Goal: Transaction & Acquisition: Purchase product/service

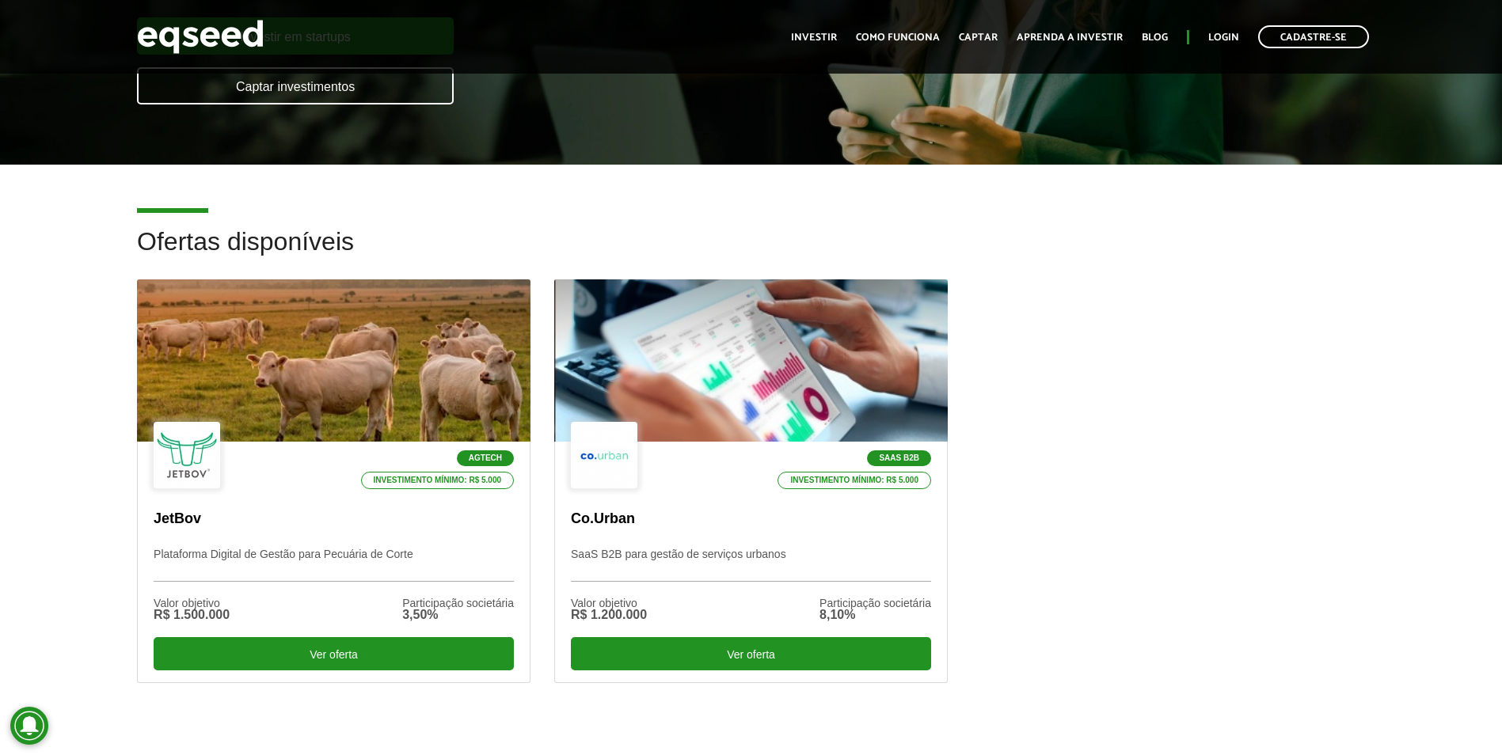
scroll to position [317, 0]
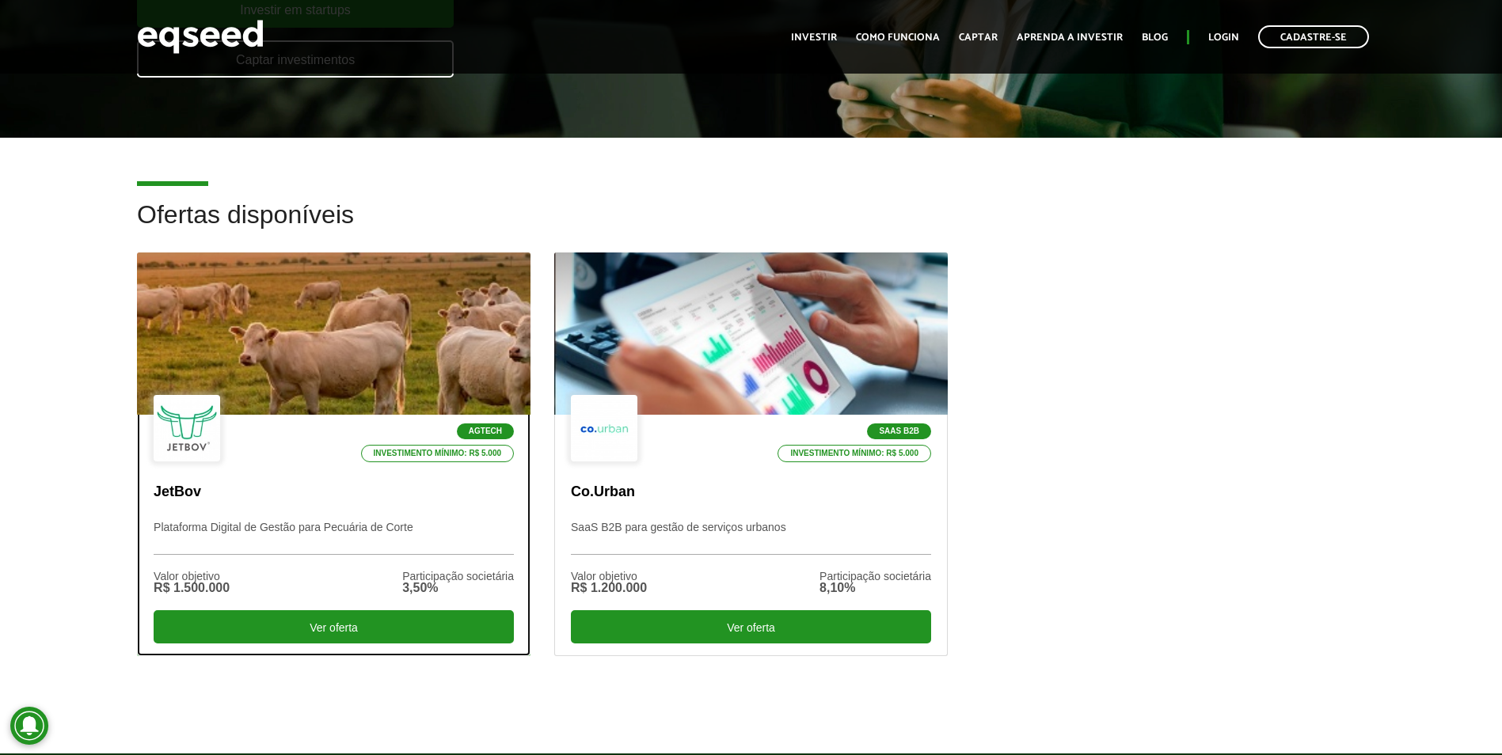
click at [378, 345] on div at bounding box center [333, 334] width 472 height 195
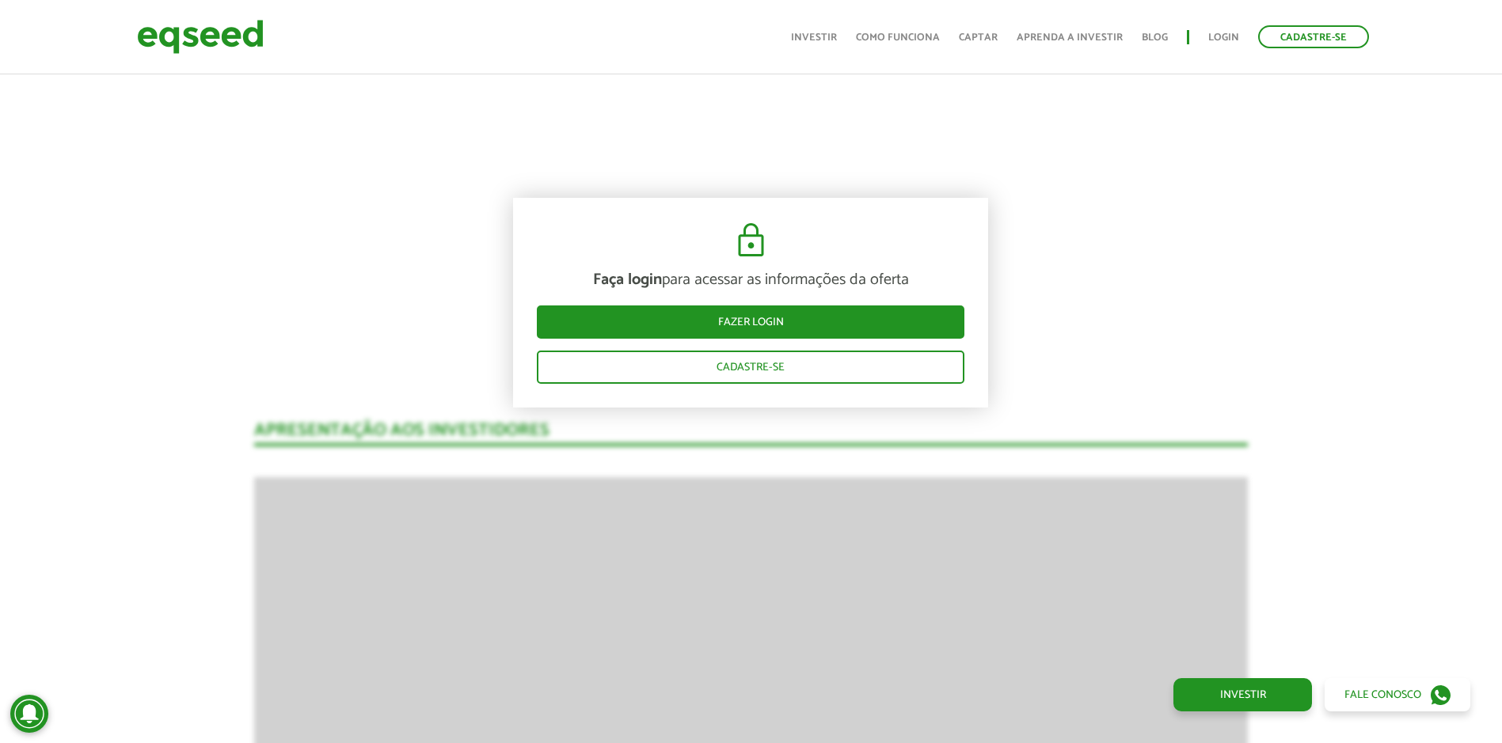
scroll to position [2030, 0]
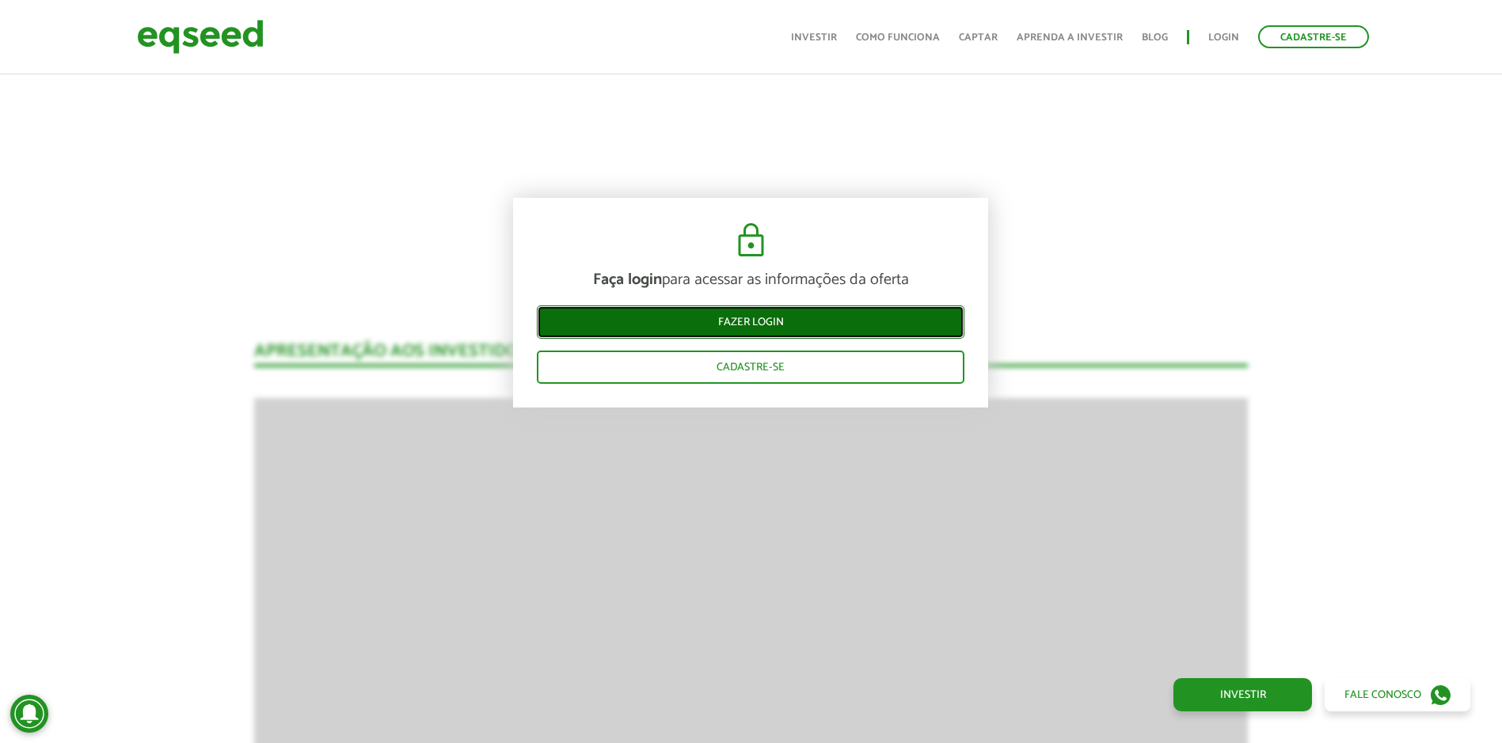
click at [832, 325] on link "Fazer login" at bounding box center [751, 322] width 428 height 33
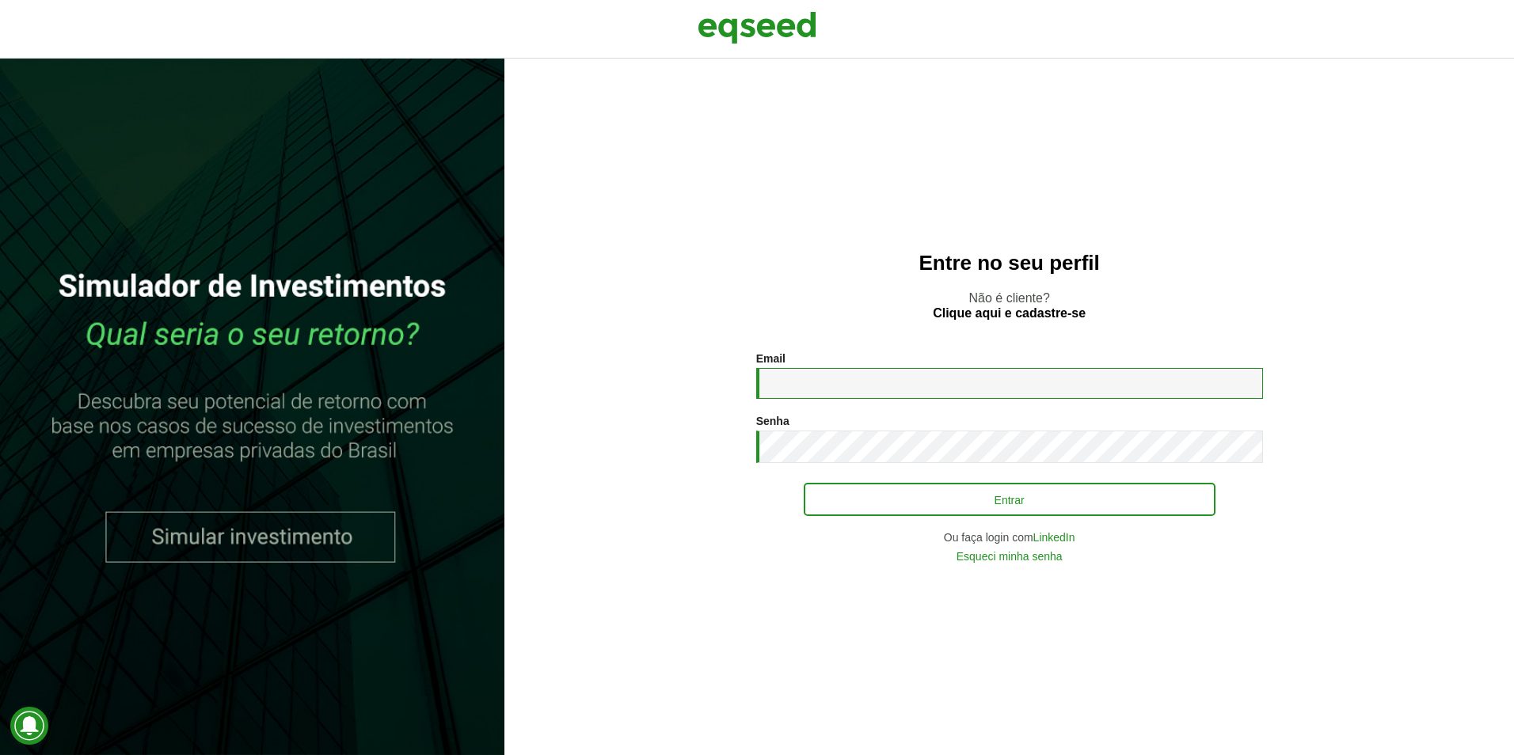
type input "**********"
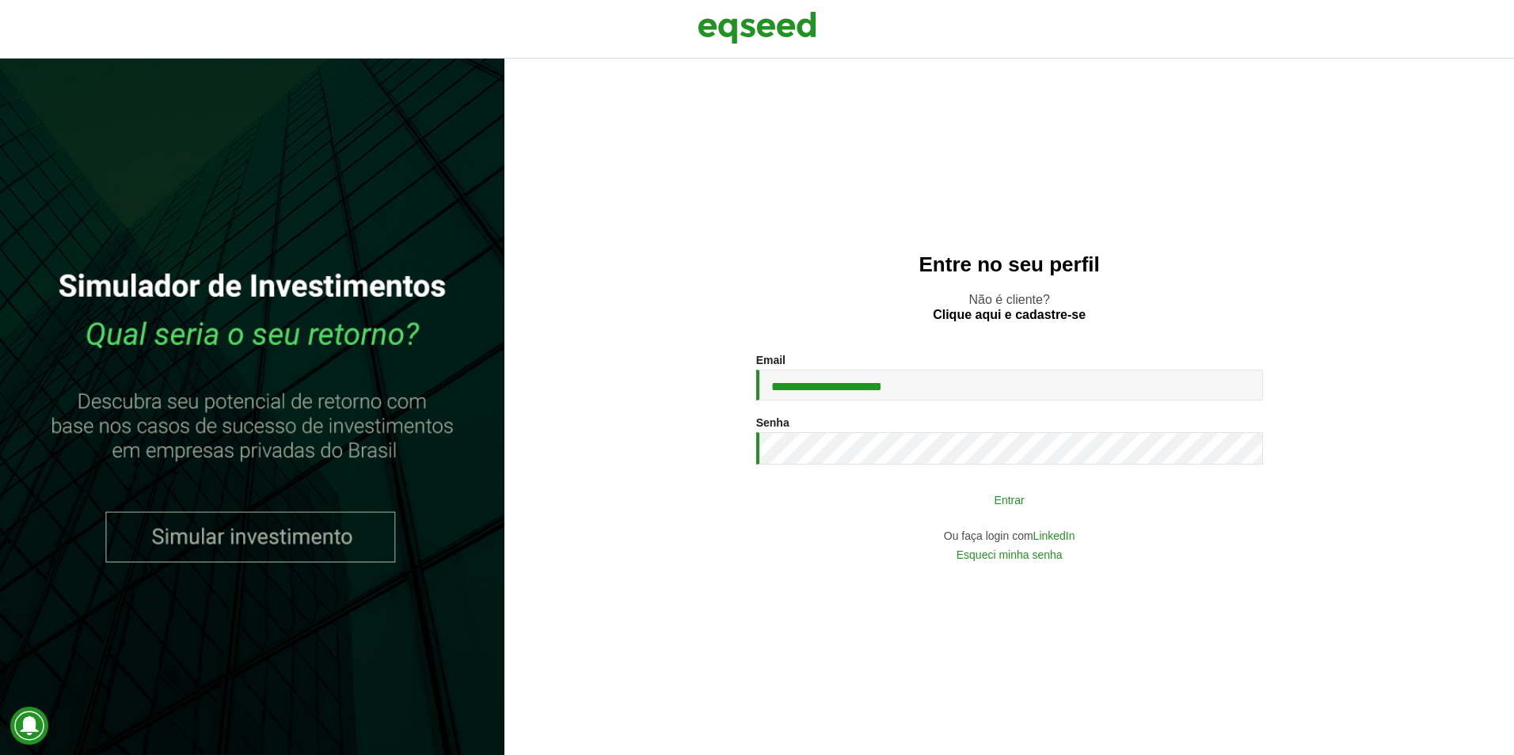
click at [986, 507] on button "Entrar" at bounding box center [1010, 500] width 412 height 30
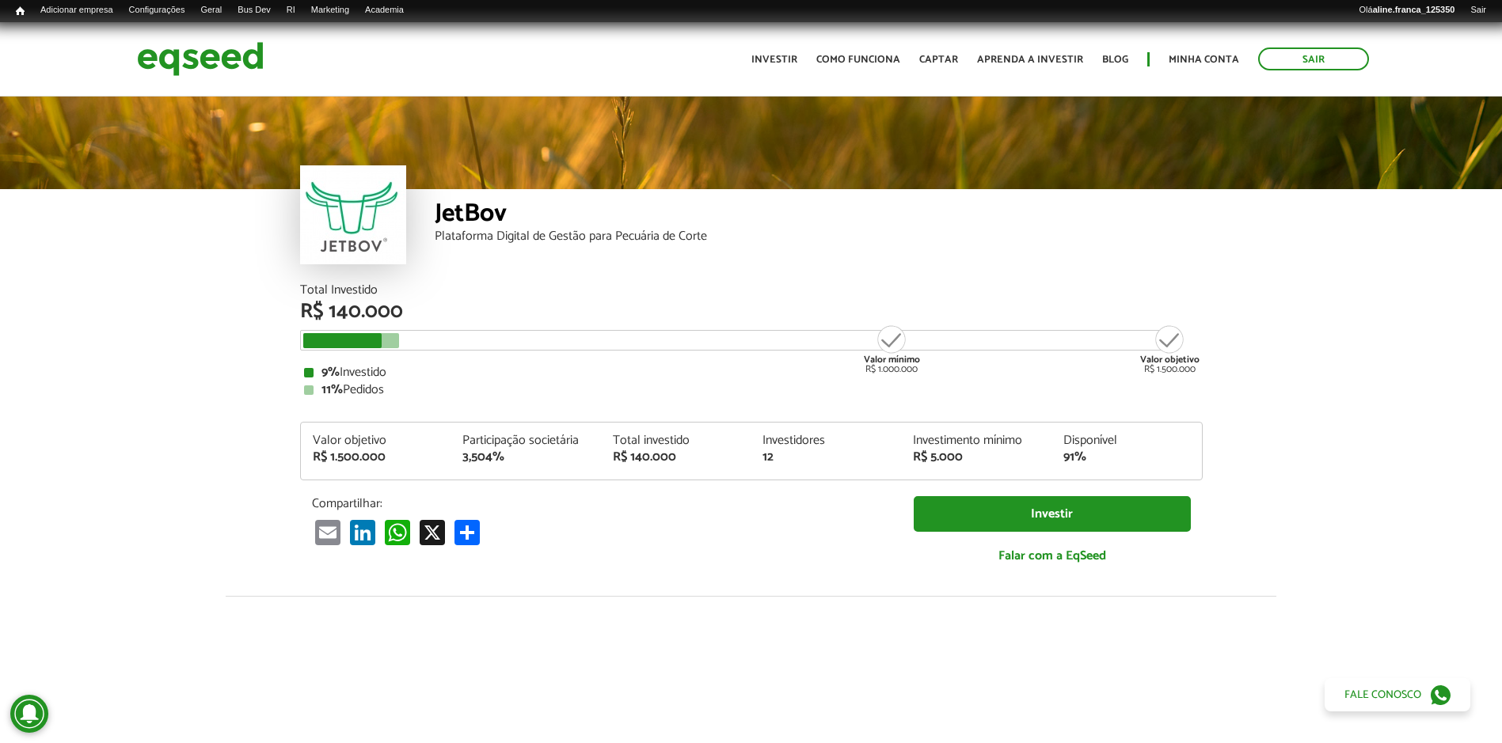
scroll to position [1805, 0]
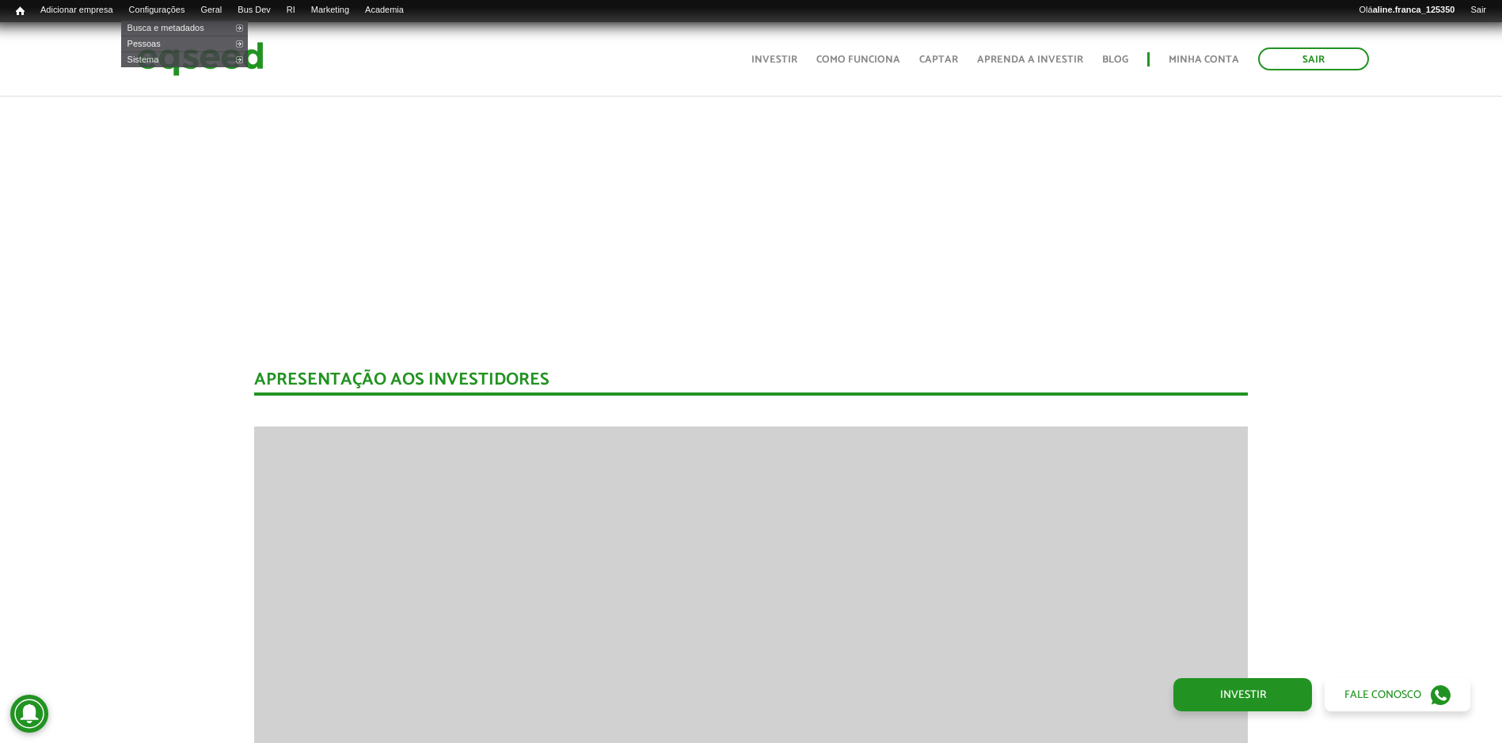
scroll to position [1792, 0]
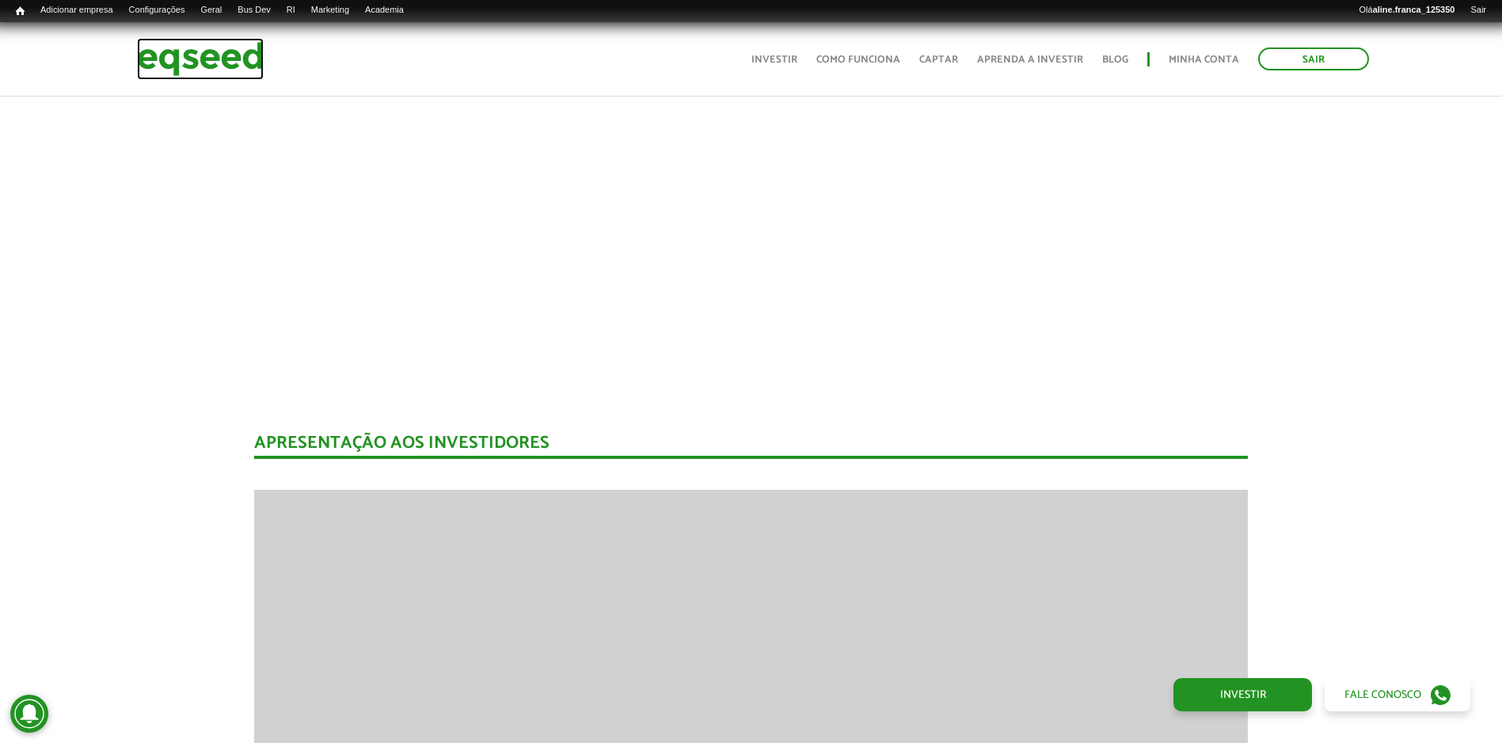
click at [211, 55] on img at bounding box center [200, 59] width 127 height 42
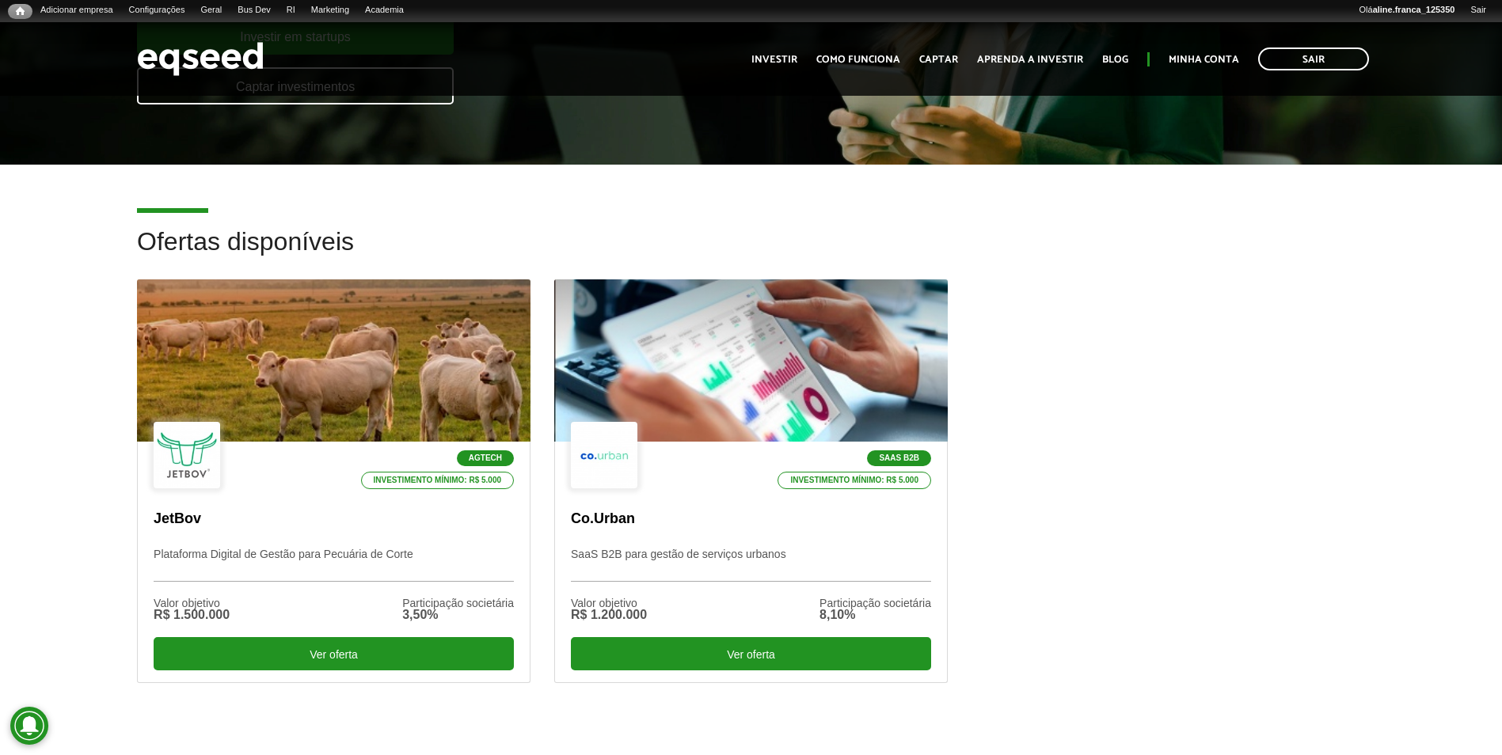
scroll to position [317, 0]
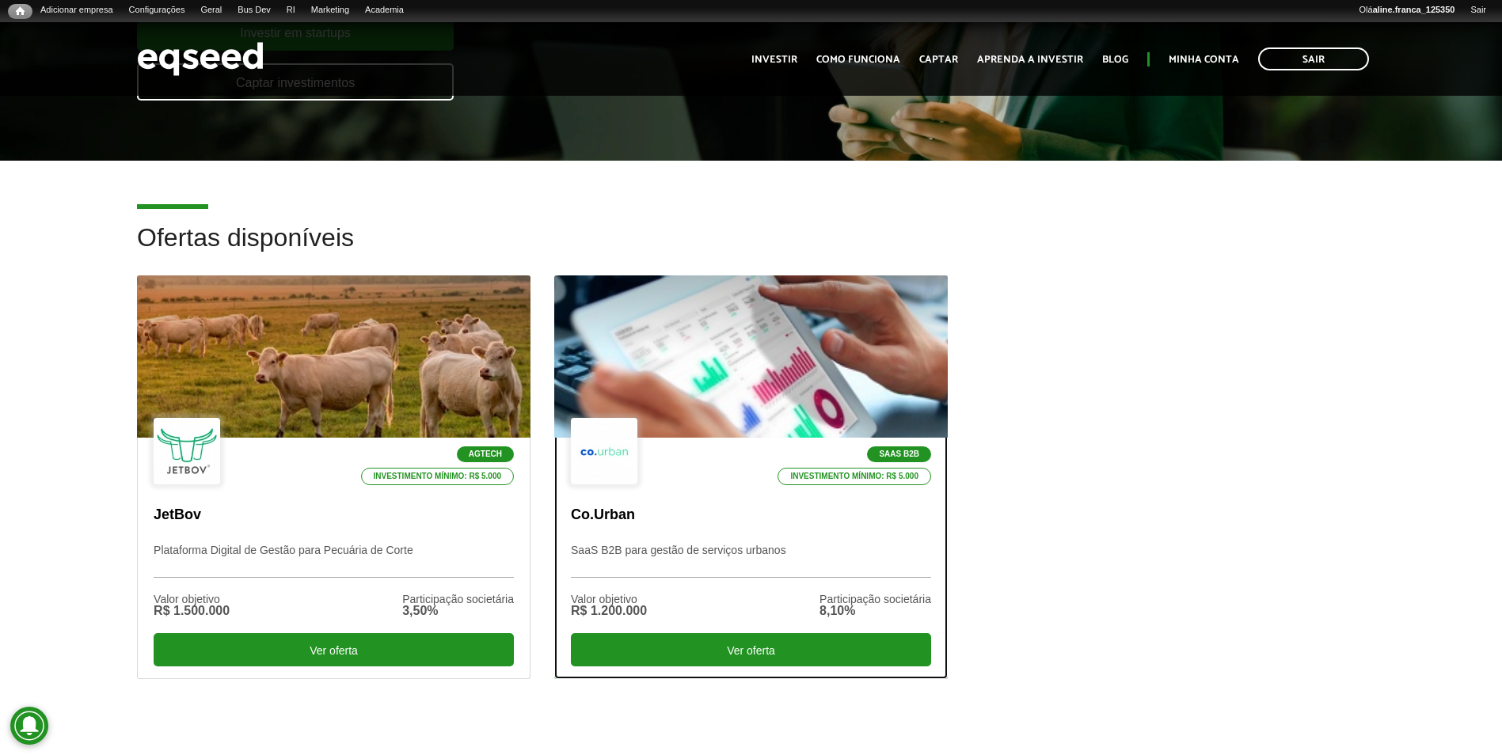
click at [796, 332] on div at bounding box center [751, 357] width 472 height 195
